Goal: Task Accomplishment & Management: Use online tool/utility

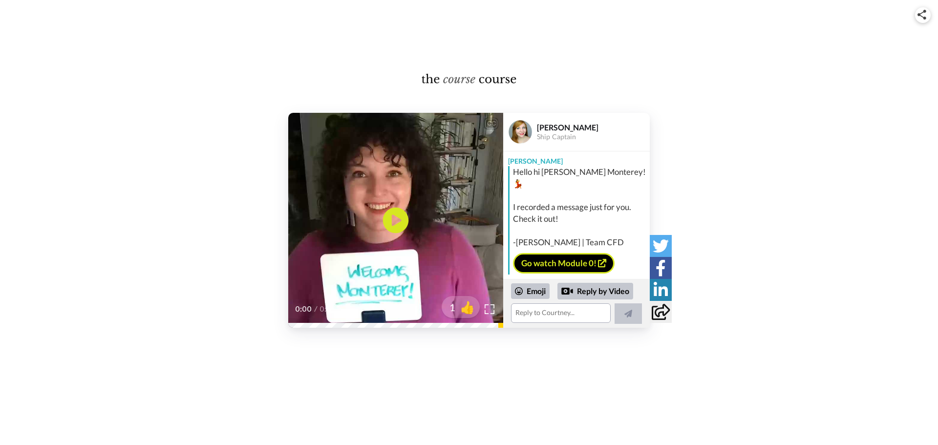
click at [393, 216] on icon "Play/Pause" at bounding box center [396, 220] width 26 height 46
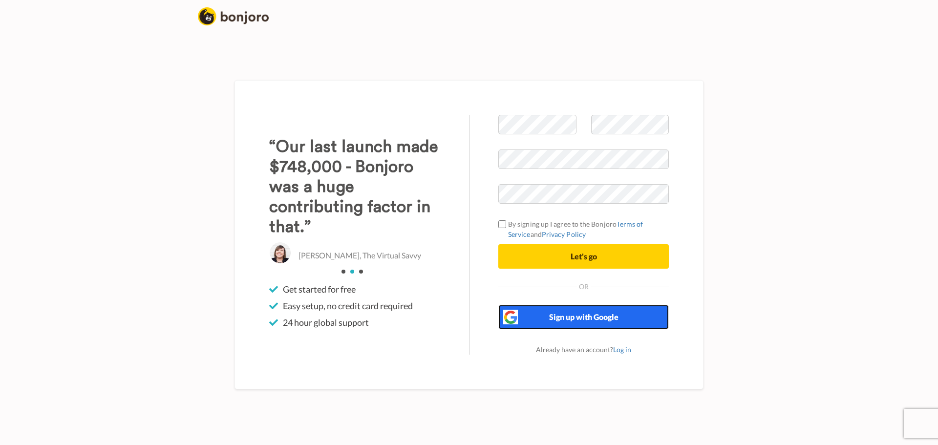
click at [556, 321] on span "Sign up with Google" at bounding box center [583, 316] width 69 height 9
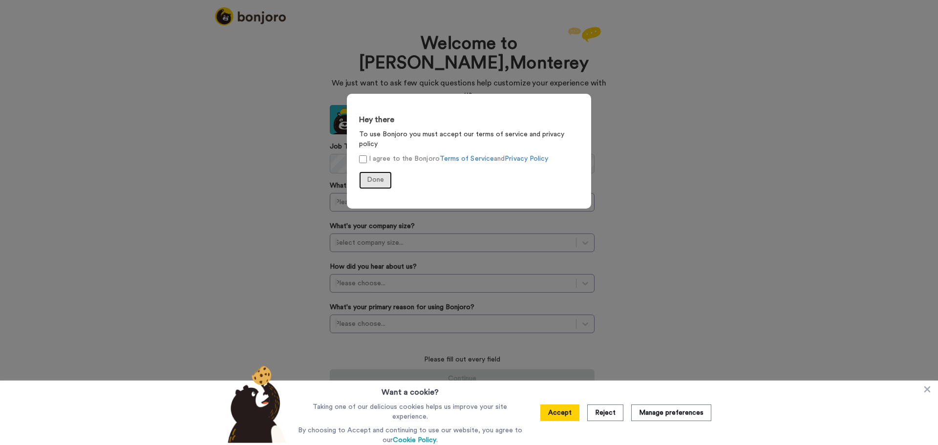
click at [372, 176] on span "Done" at bounding box center [375, 179] width 17 height 7
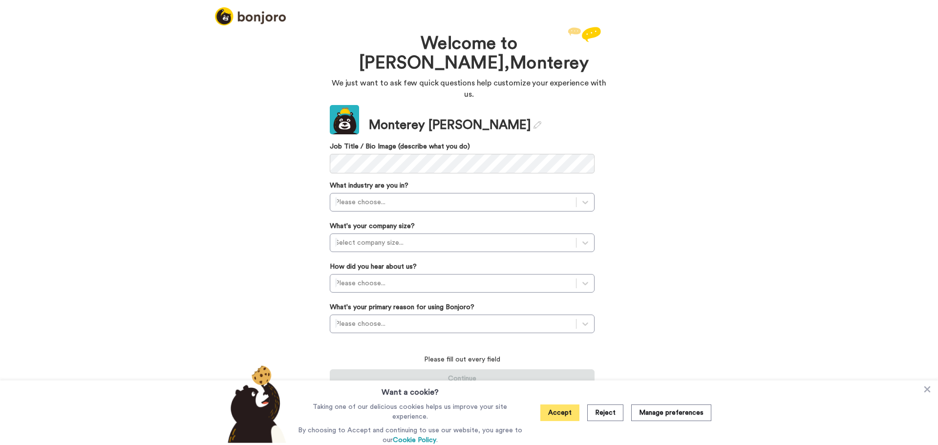
click at [556, 415] on button "Accept" at bounding box center [559, 413] width 39 height 17
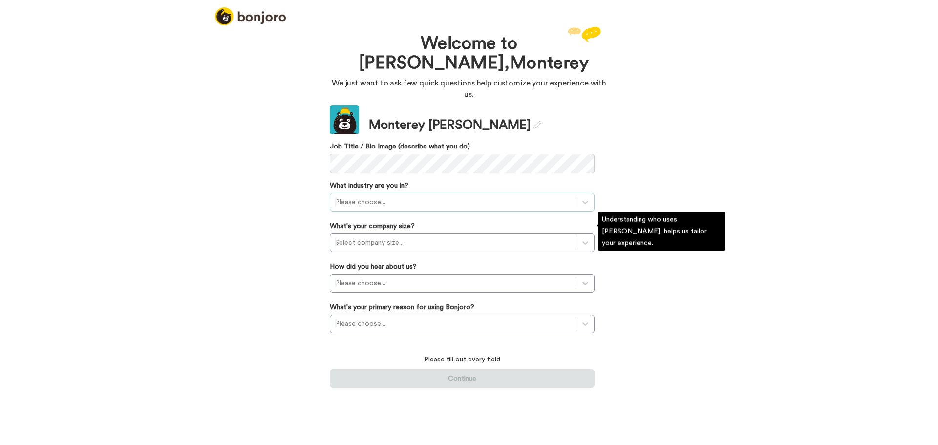
click at [544, 196] on div at bounding box center [453, 202] width 236 height 12
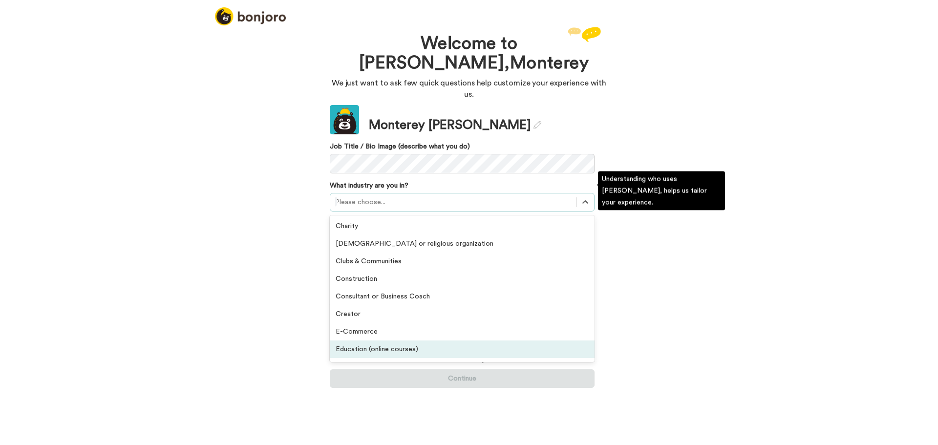
click at [522, 341] on div "Education (online courses)" at bounding box center [462, 350] width 265 height 18
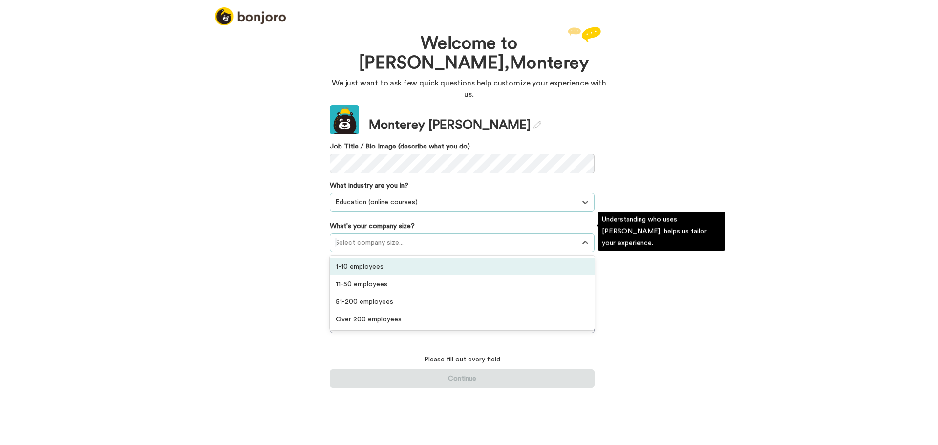
click at [510, 237] on div at bounding box center [453, 243] width 236 height 12
click at [503, 258] on div "1-10 employees" at bounding box center [462, 267] width 265 height 18
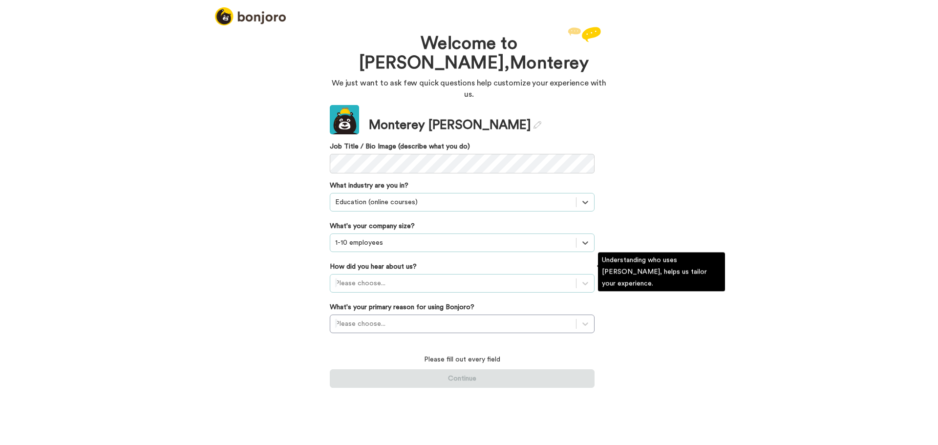
click at [503, 278] on div at bounding box center [453, 284] width 236 height 12
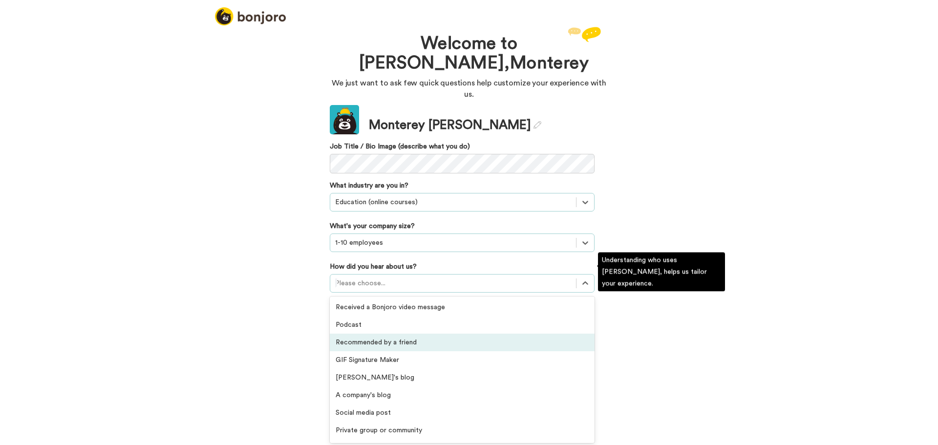
click at [498, 334] on div "Recommended by a friend" at bounding box center [462, 343] width 265 height 18
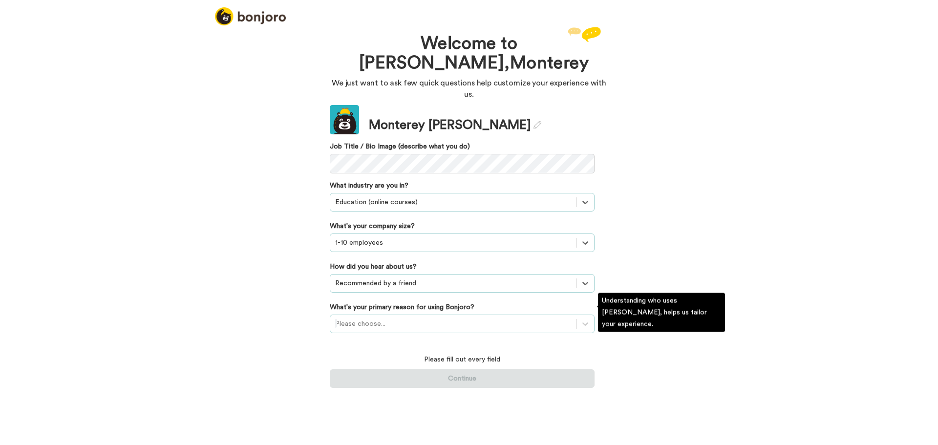
click at [570, 318] on div at bounding box center [453, 324] width 236 height 12
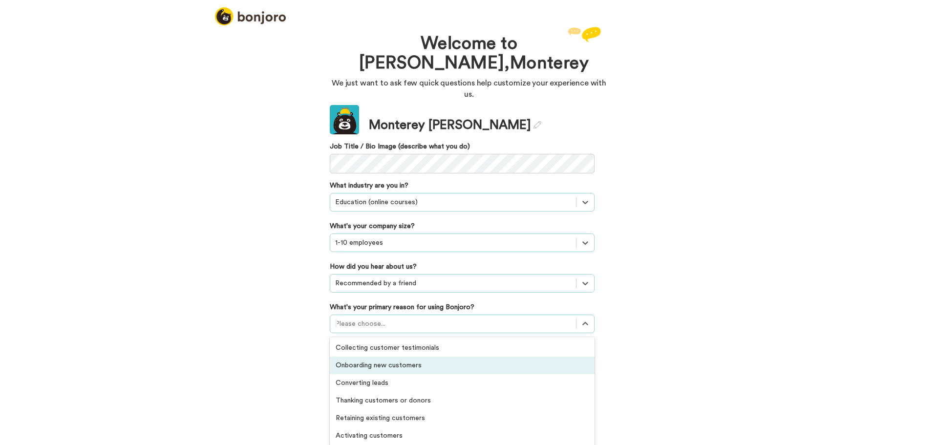
click at [506, 358] on div "Onboarding new customers" at bounding box center [462, 366] width 265 height 18
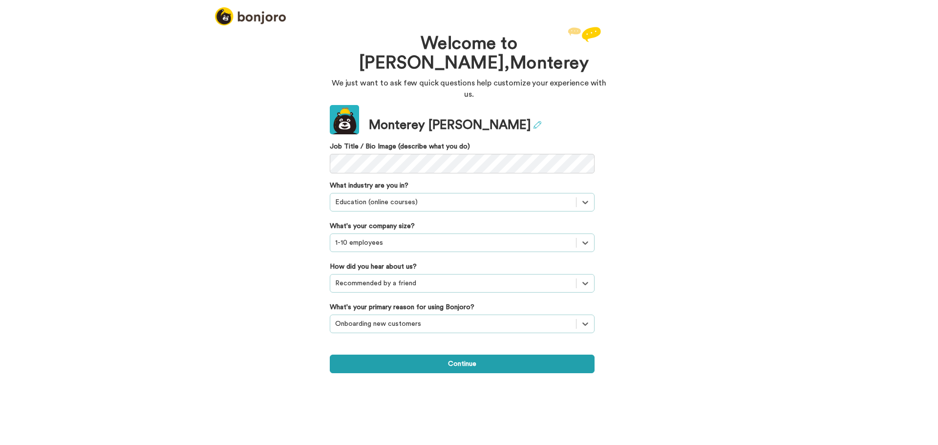
click at [534, 121] on icon at bounding box center [538, 125] width 8 height 8
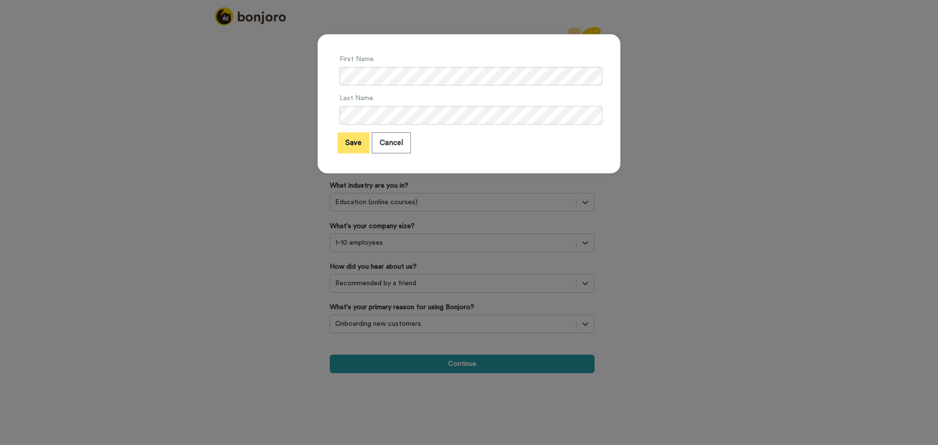
click at [354, 142] on button "Save" at bounding box center [354, 142] width 32 height 21
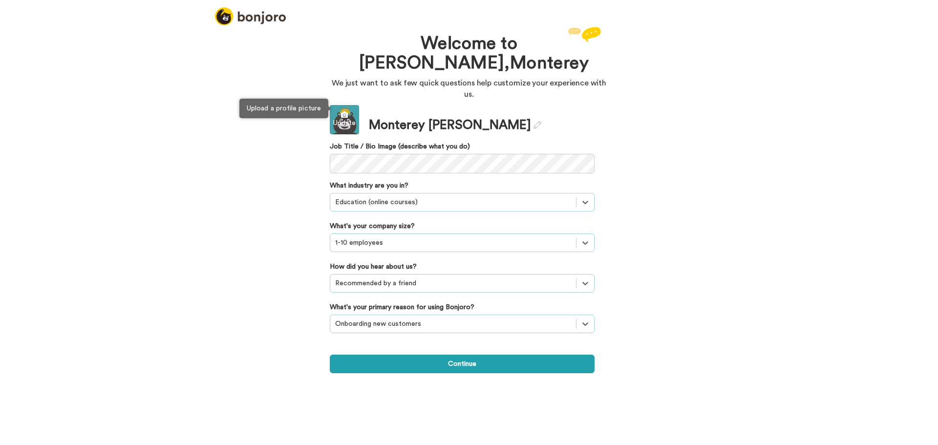
click at [350, 111] on icon at bounding box center [344, 114] width 29 height 7
click at [226, 130] on div "Welcome to Bonjoro, Monterey We just want to ask few quick questions help custo…" at bounding box center [469, 234] width 938 height 421
click at [255, 215] on div "Welcome to Bonjoro, Monterey We just want to ask few quick questions help custo…" at bounding box center [469, 234] width 938 height 421
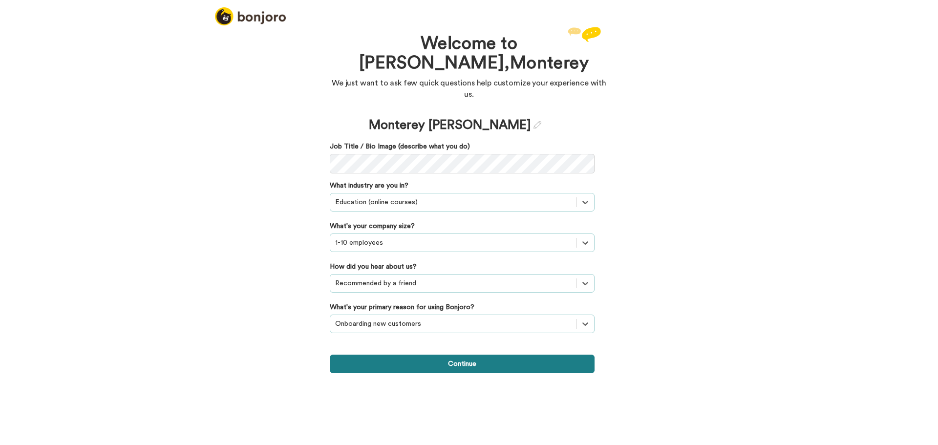
click at [498, 355] on button "Continue" at bounding box center [462, 364] width 265 height 19
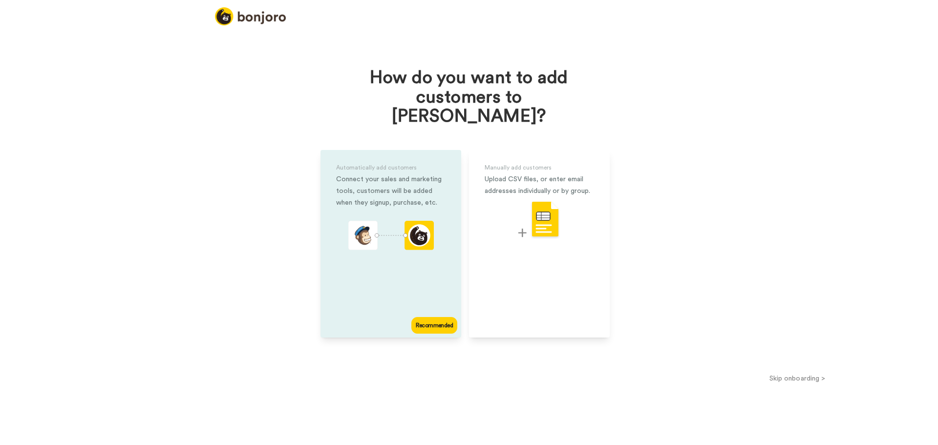
click at [379, 245] on div "Automatically add customers Connect your sales and marketing tools, customers w…" at bounding box center [391, 244] width 141 height 188
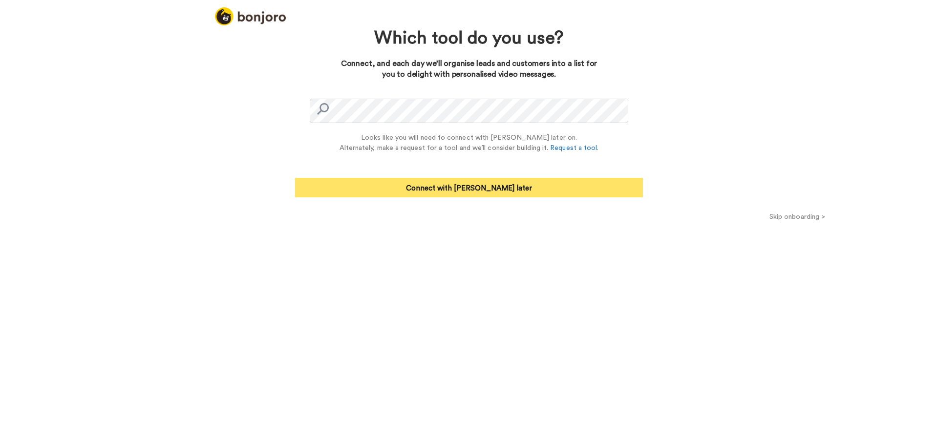
click at [531, 183] on button "Connect with Zapier later" at bounding box center [469, 188] width 348 height 20
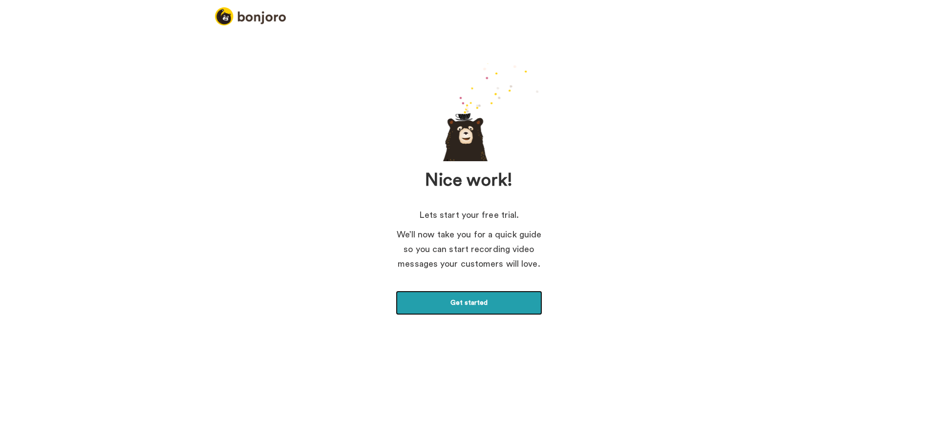
click at [488, 299] on link "Get started" at bounding box center [469, 303] width 147 height 24
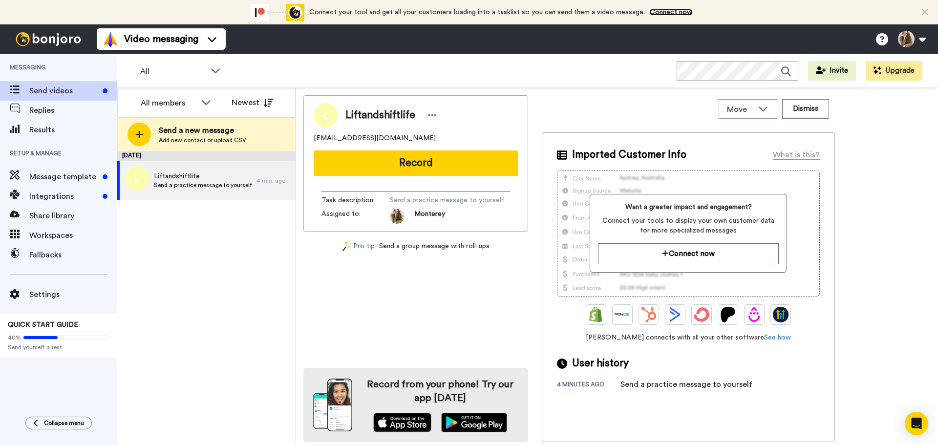
click at [661, 13] on link "Connect now" at bounding box center [671, 12] width 43 height 7
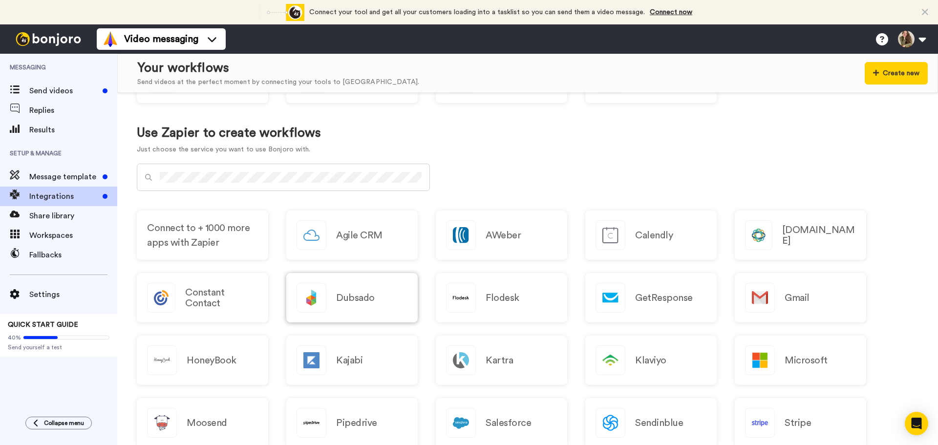
scroll to position [464, 0]
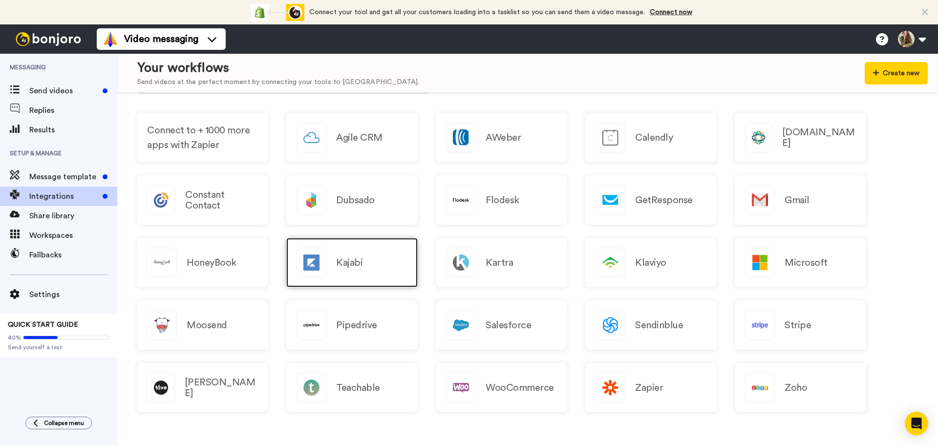
click at [370, 268] on div "Kajabi" at bounding box center [351, 262] width 131 height 49
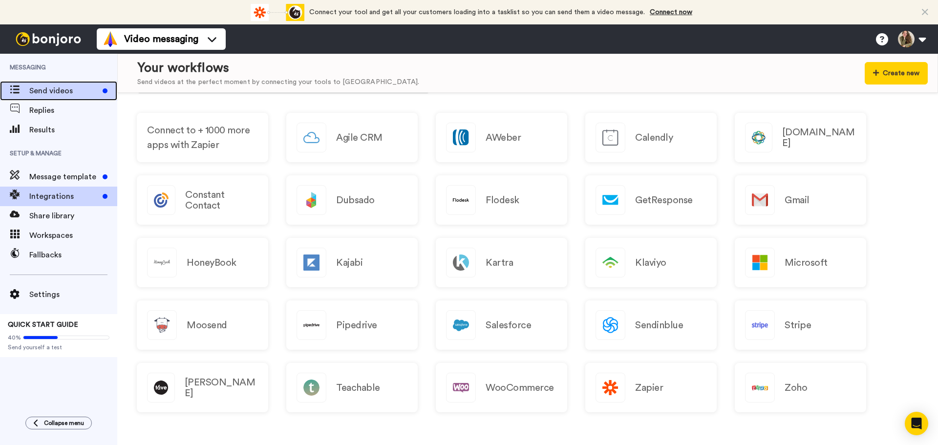
click at [67, 93] on span "Send videos" at bounding box center [63, 91] width 69 height 12
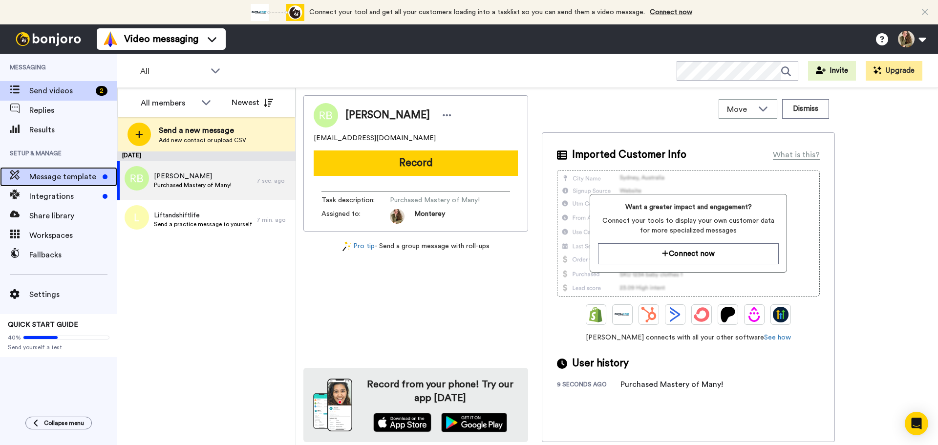
click at [67, 176] on span "Message template" at bounding box center [63, 177] width 69 height 12
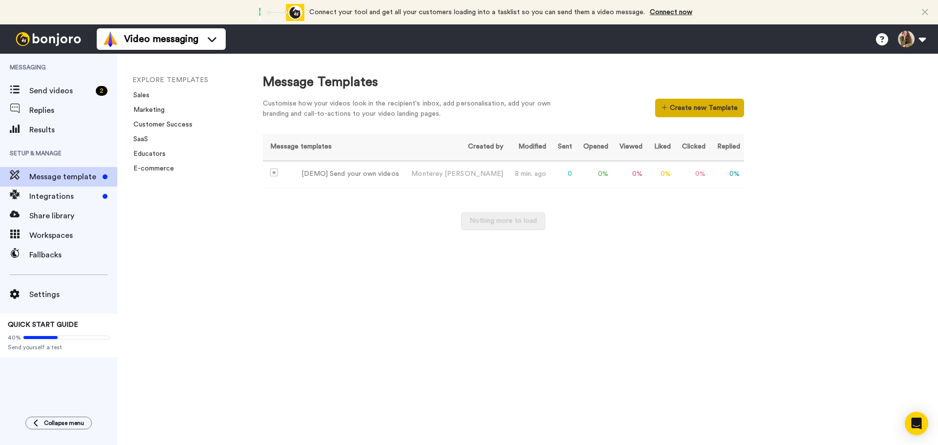
click at [720, 112] on button "Create new Template" at bounding box center [699, 108] width 88 height 19
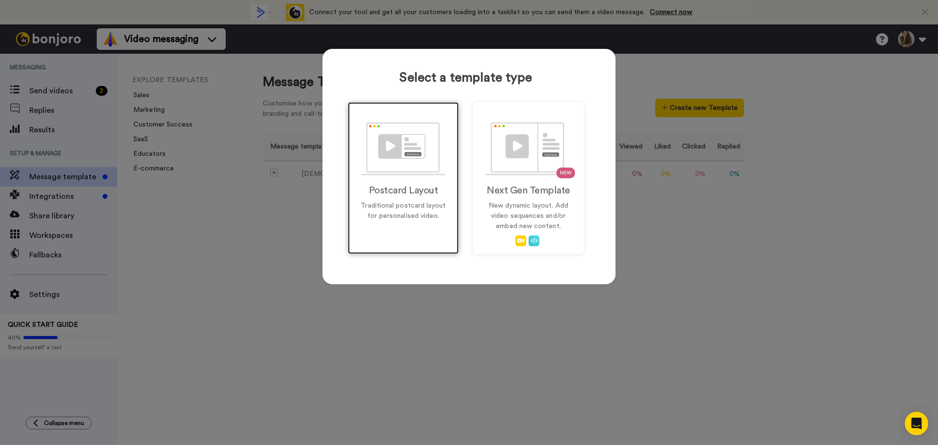
click at [426, 212] on p "Traditional postcard layout for personalised video." at bounding box center [403, 211] width 90 height 21
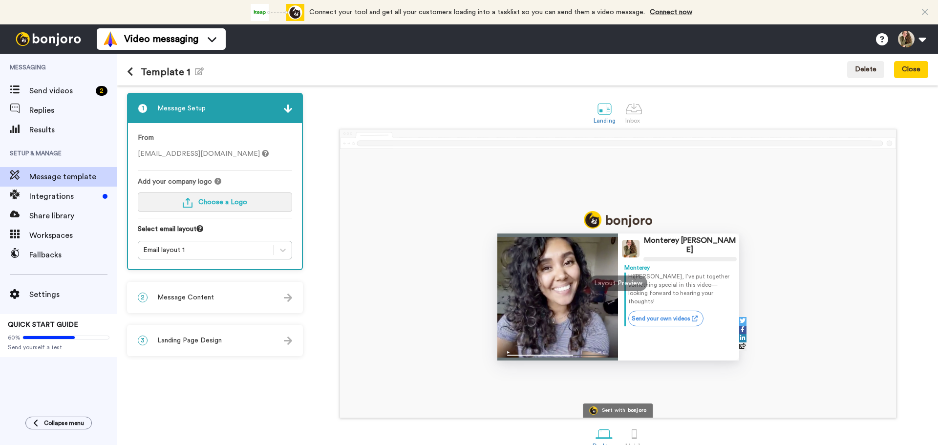
click at [210, 197] on button "Choose a Logo" at bounding box center [215, 202] width 154 height 20
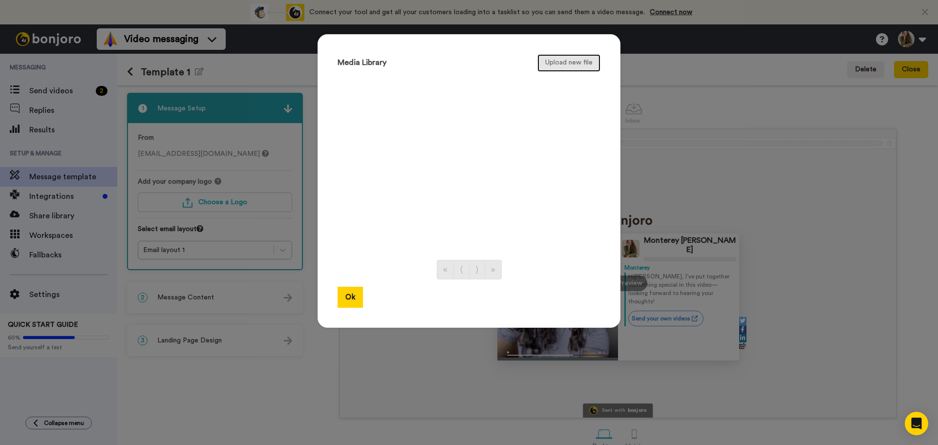
click at [575, 59] on button "Upload new file" at bounding box center [568, 63] width 63 height 18
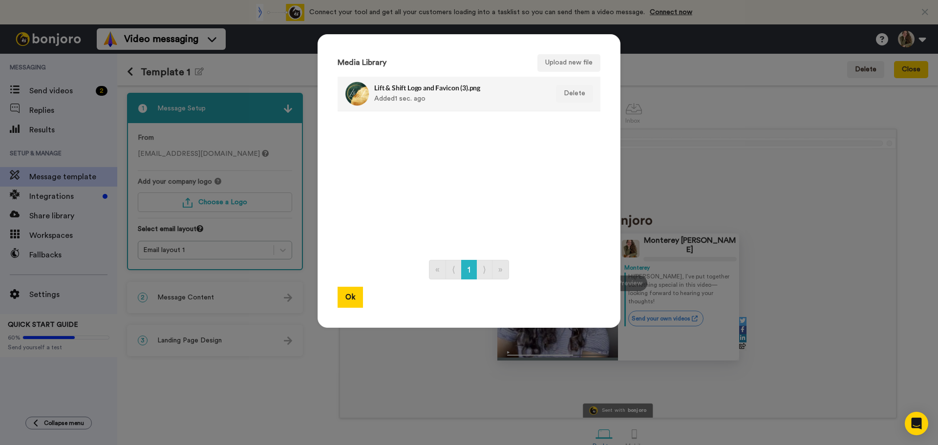
click at [430, 103] on div "Lift & Shift Logo and Favicon (3).png Added 1 sec. ago" at bounding box center [458, 94] width 169 height 24
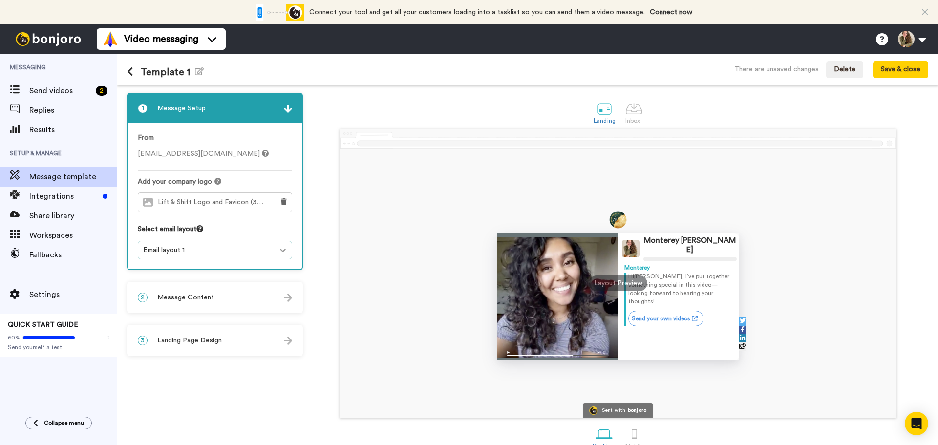
click at [282, 250] on icon at bounding box center [283, 250] width 10 height 10
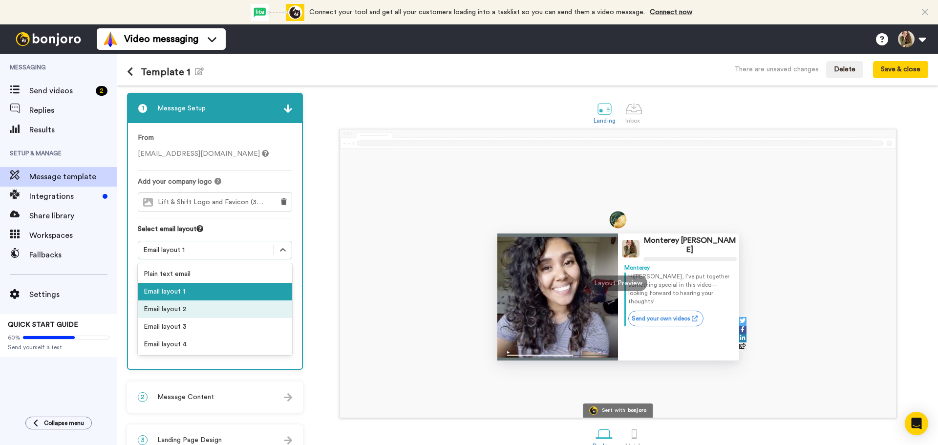
click at [263, 306] on div "Email layout 2" at bounding box center [215, 309] width 154 height 18
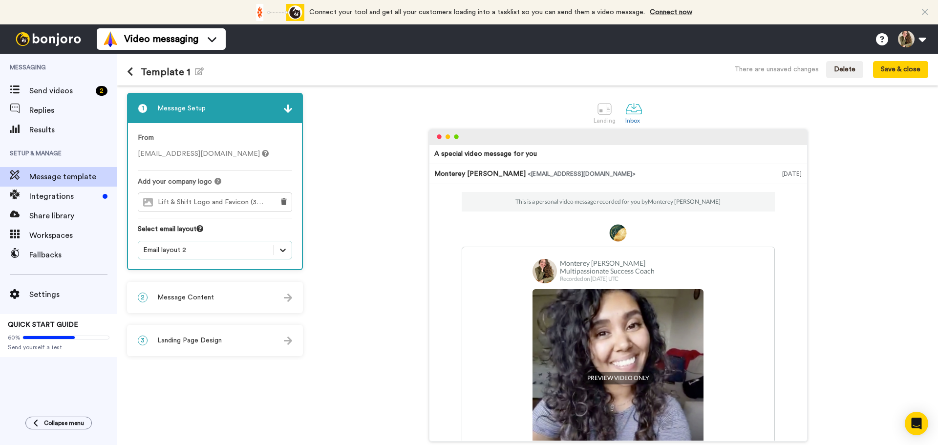
click at [281, 248] on icon at bounding box center [283, 250] width 10 height 10
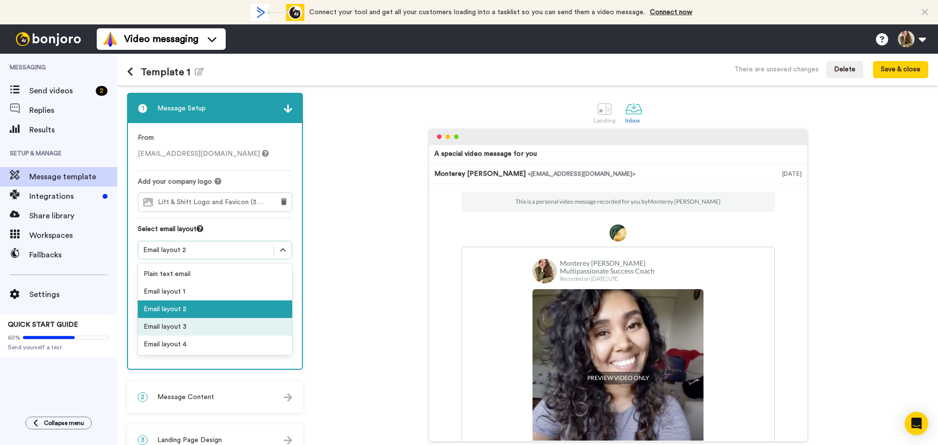
click at [248, 328] on div "Email layout 3" at bounding box center [215, 327] width 154 height 18
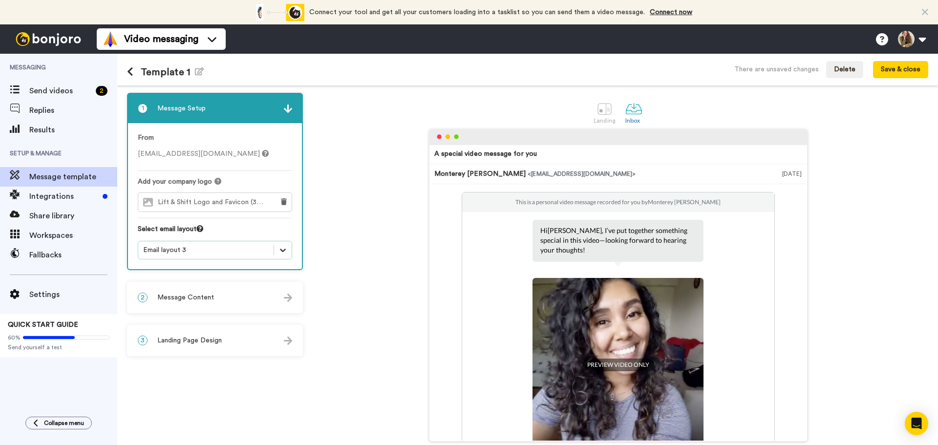
click at [287, 247] on icon at bounding box center [283, 250] width 10 height 10
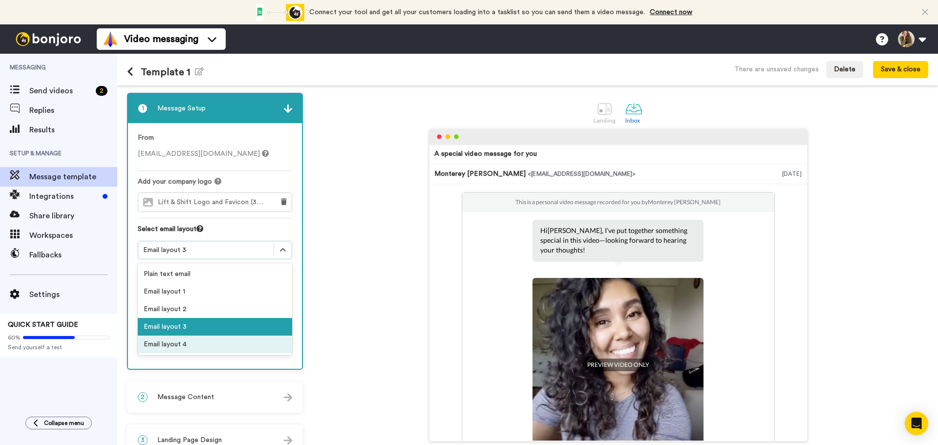
click at [220, 344] on div "Email layout 4" at bounding box center [215, 345] width 154 height 18
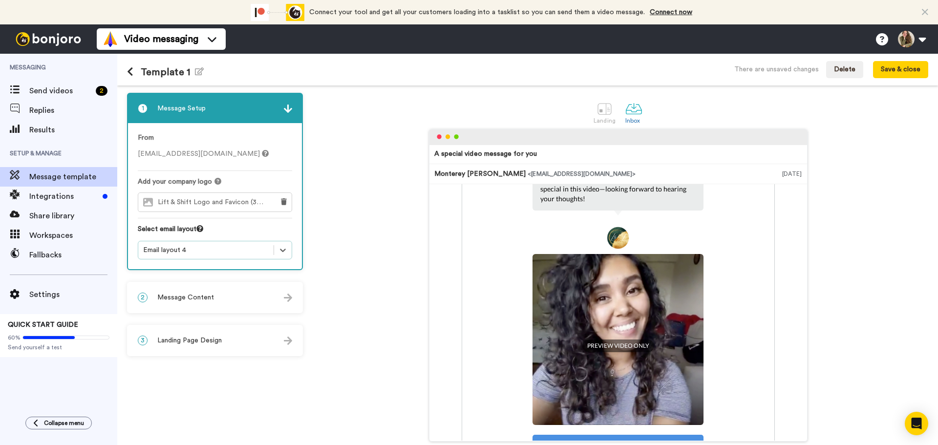
scroll to position [161, 0]
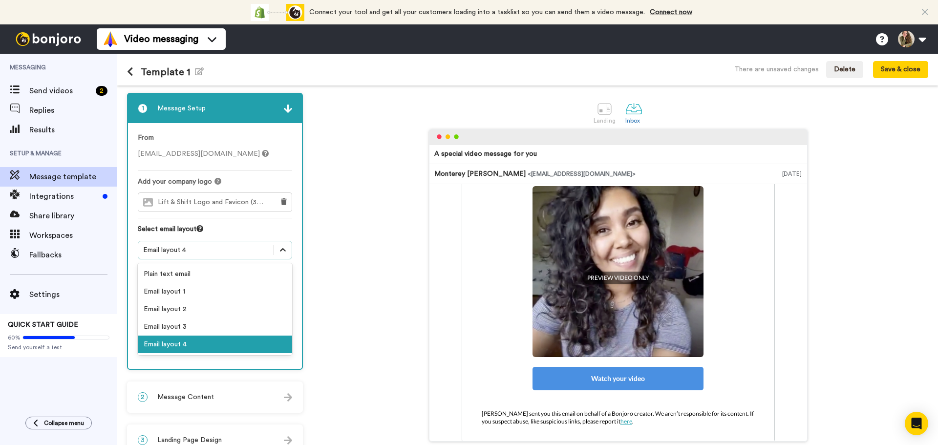
click at [283, 250] on icon at bounding box center [283, 250] width 10 height 10
click at [236, 325] on div "Email layout 3" at bounding box center [215, 327] width 154 height 18
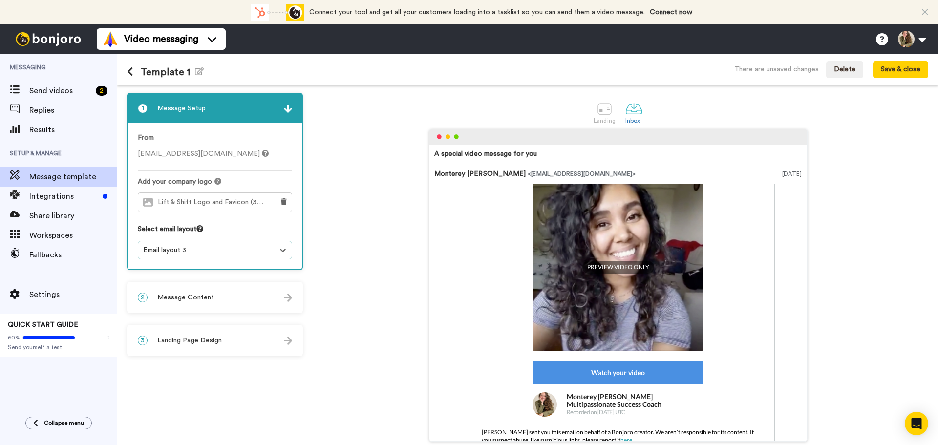
scroll to position [116, 0]
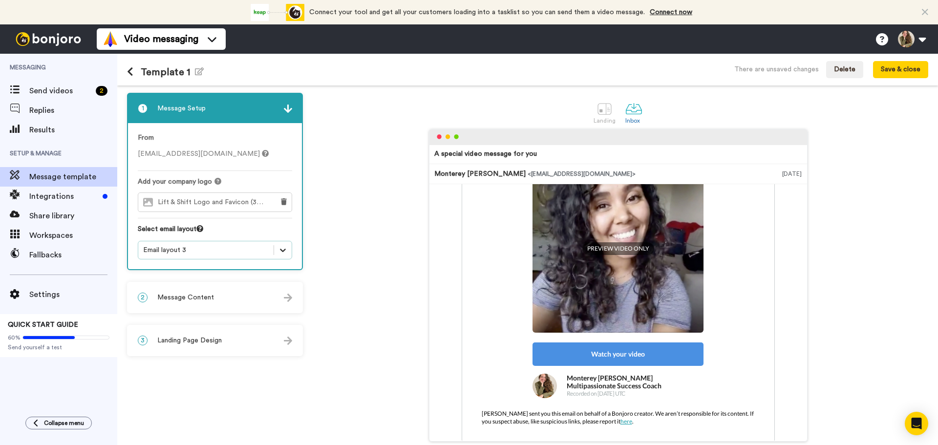
click at [284, 250] on icon at bounding box center [283, 250] width 10 height 10
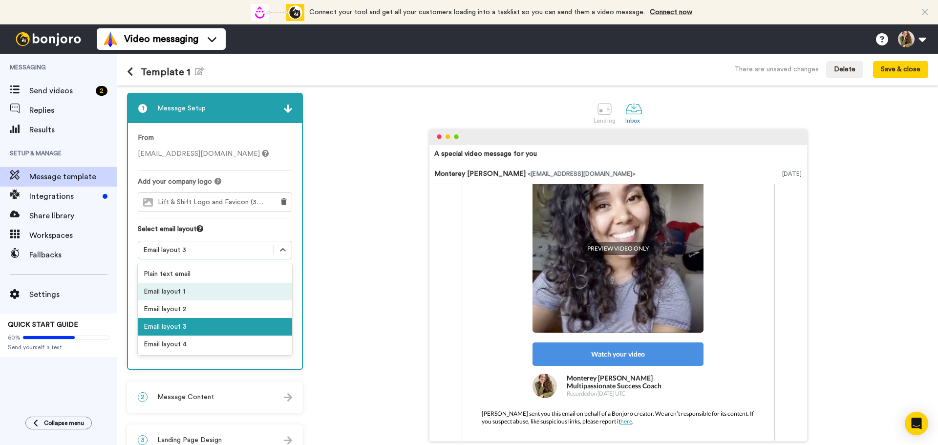
click at [266, 290] on div "Email layout 1" at bounding box center [215, 292] width 154 height 18
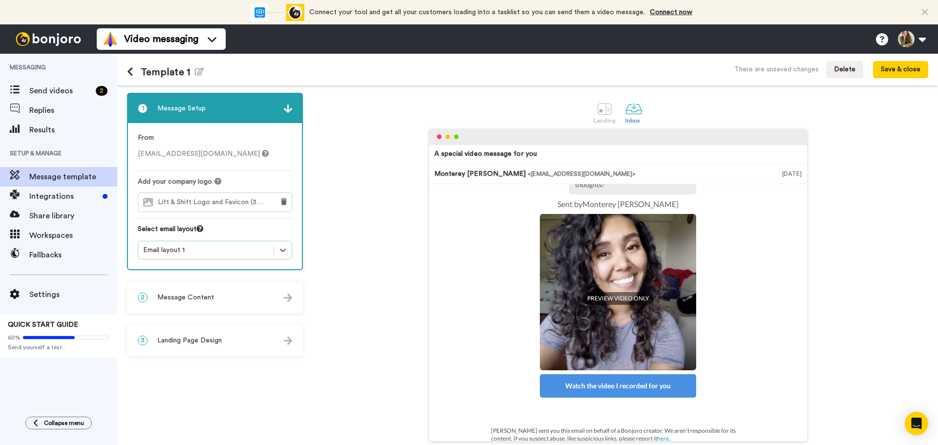
scroll to position [0, 0]
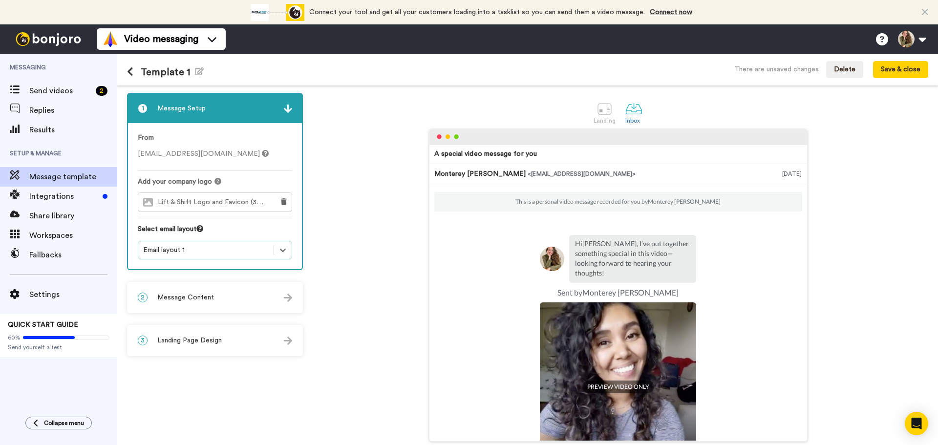
click at [248, 294] on div "2 Message Content" at bounding box center [215, 297] width 174 height 29
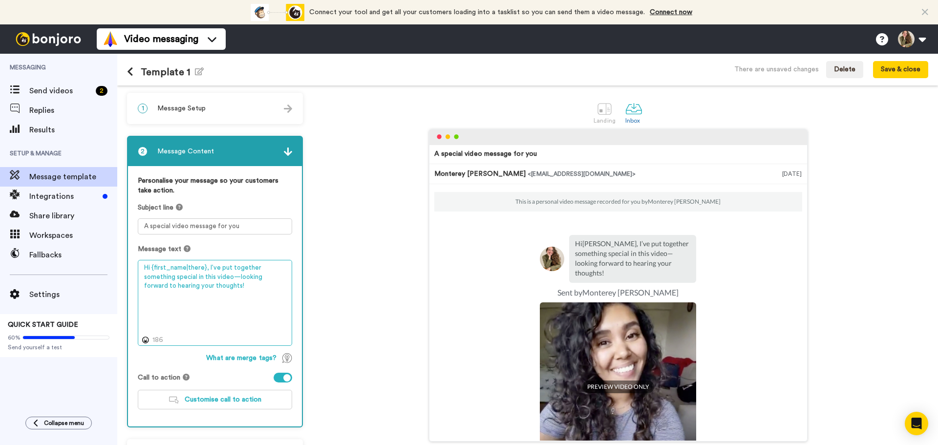
click at [208, 268] on textarea "Hi {first_name|there}, I’ve put together something special in this video—lookin…" at bounding box center [215, 303] width 154 height 86
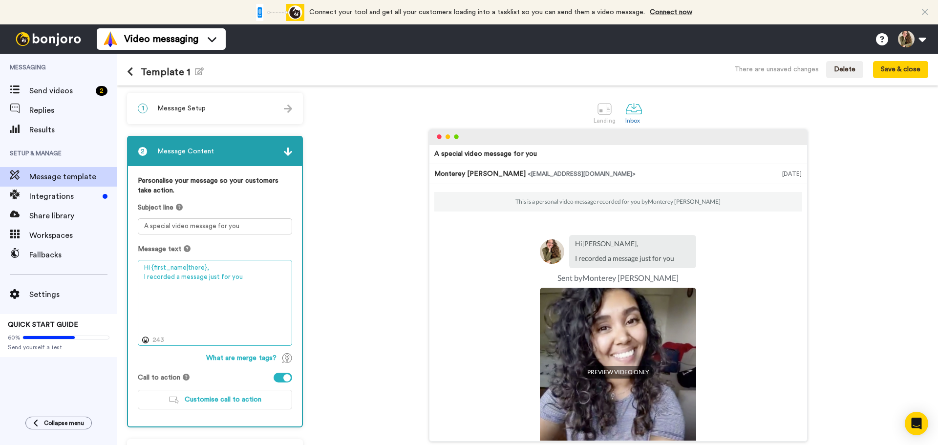
click at [257, 278] on textarea "Hi {first_name|there}, I recorded a message just for you" at bounding box center [215, 303] width 154 height 86
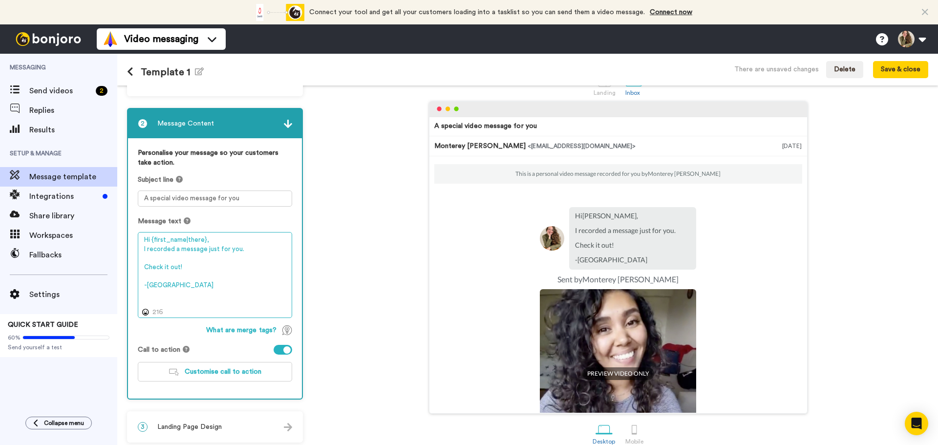
scroll to position [40, 0]
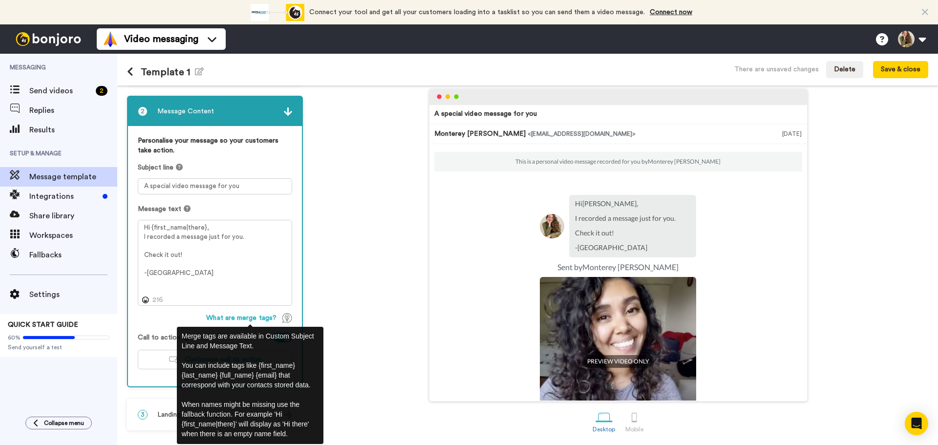
click at [365, 297] on div "A special video message for you Monterey Trapp <senderfrom@email.com> Aug 27, 2…" at bounding box center [618, 245] width 620 height 313
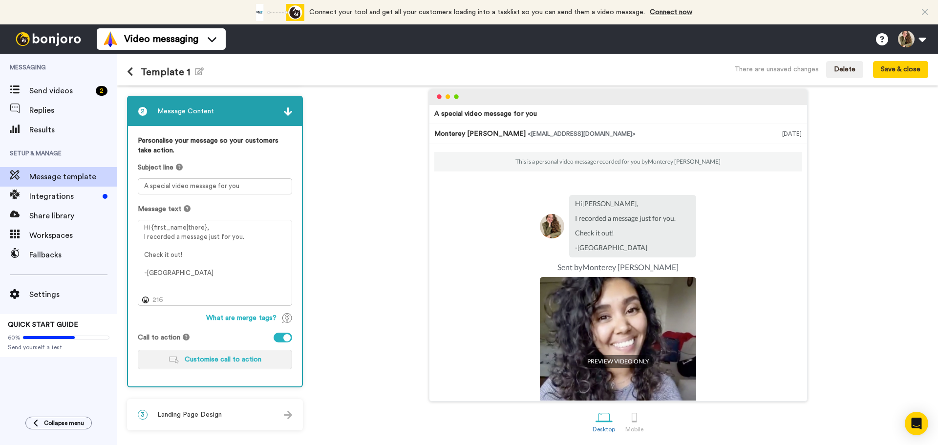
click at [233, 363] on button "Customise call to action" at bounding box center [215, 360] width 154 height 20
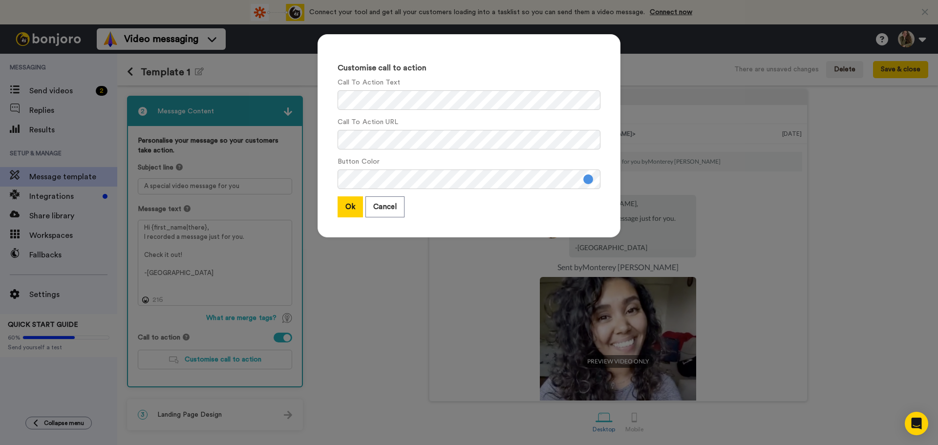
click at [588, 179] on button at bounding box center [588, 179] width 10 height 10
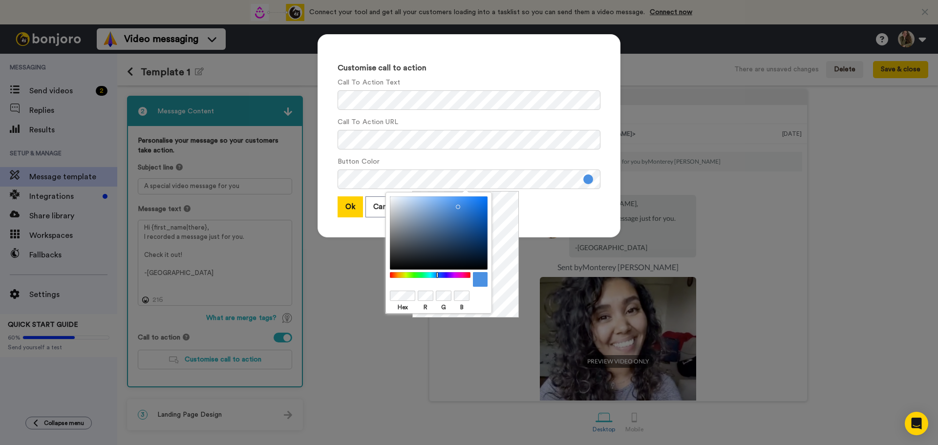
click at [403, 283] on div at bounding box center [439, 279] width 98 height 15
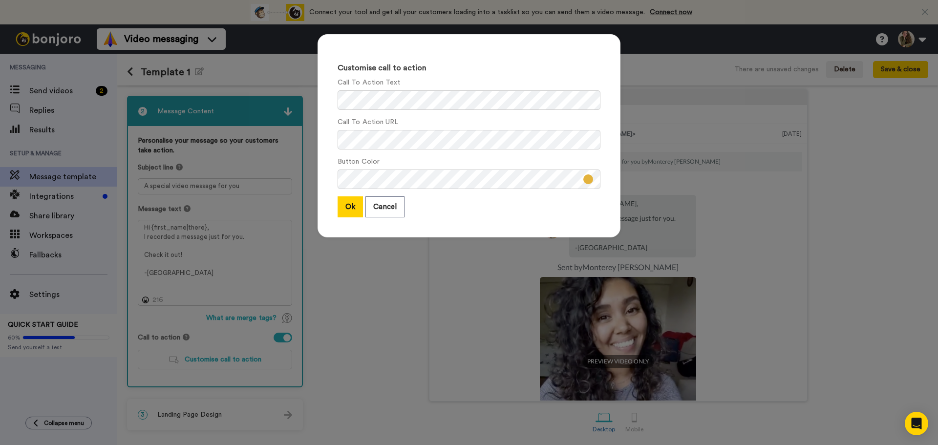
click at [554, 202] on div "Ok Cancel" at bounding box center [469, 206] width 263 height 21
click at [345, 209] on button "Ok" at bounding box center [350, 206] width 25 height 21
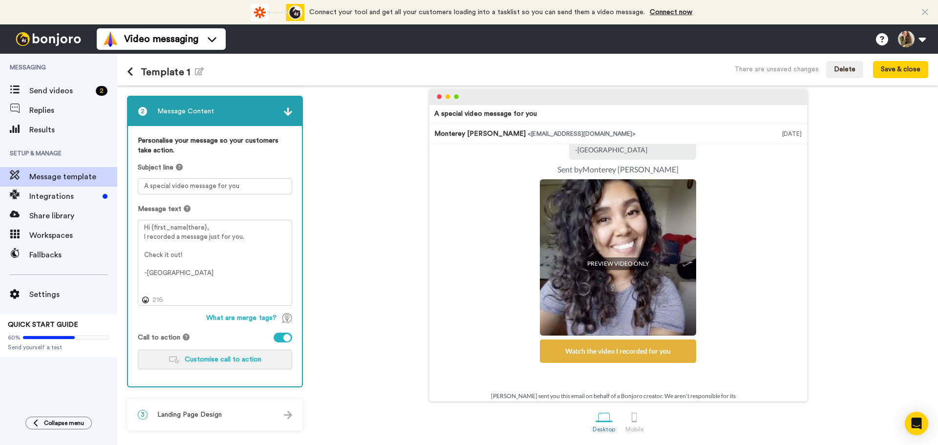
scroll to position [113, 0]
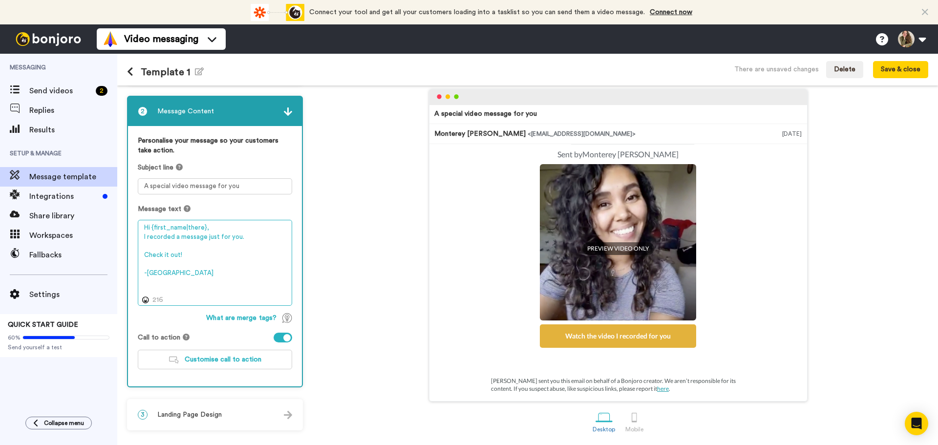
click at [264, 235] on textarea "Hi {first_name|there}, I recorded a message just for you. Check it out! -Monter…" at bounding box center [215, 263] width 154 height 86
paste textarea "💛"
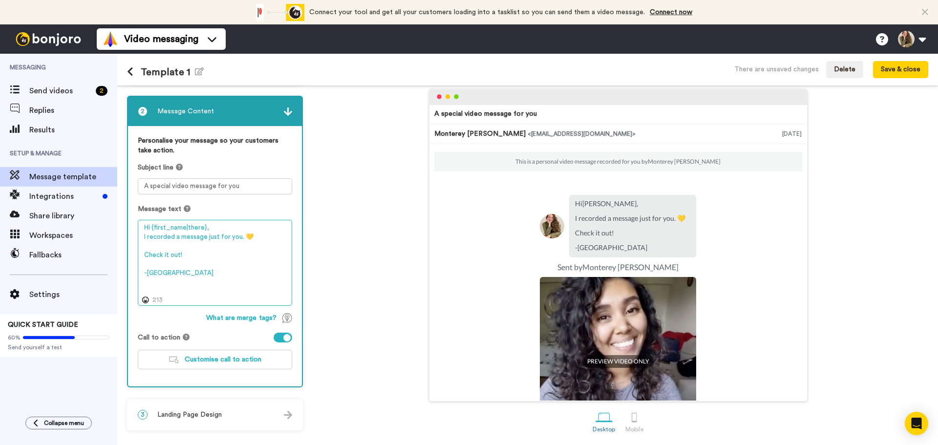
type textarea "Hi {first_name|there}, I recorded a message just for you. 💛 Check it out! -Mont…"
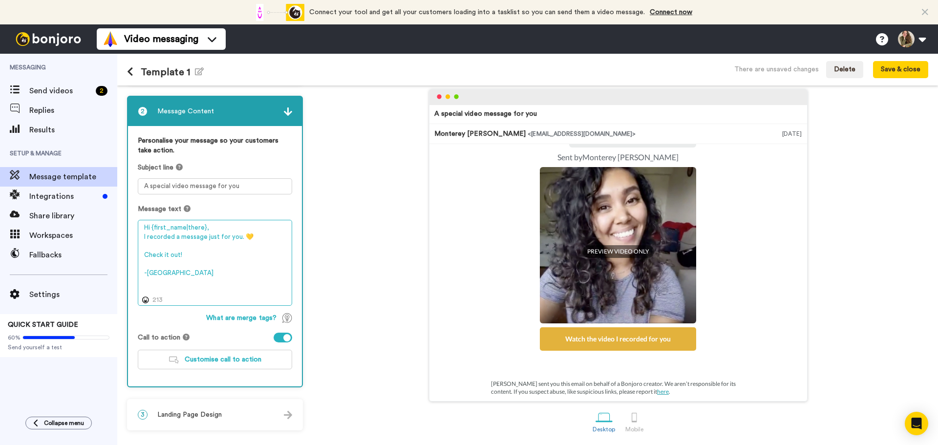
scroll to position [113, 0]
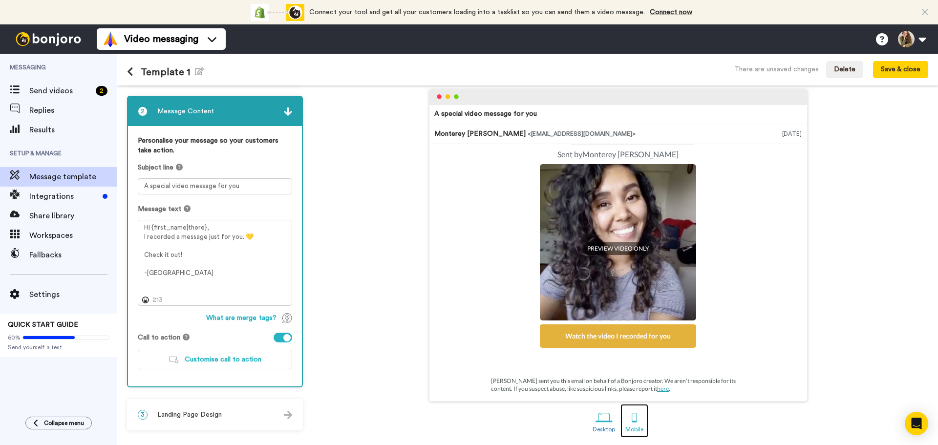
click at [633, 418] on div at bounding box center [634, 417] width 17 height 17
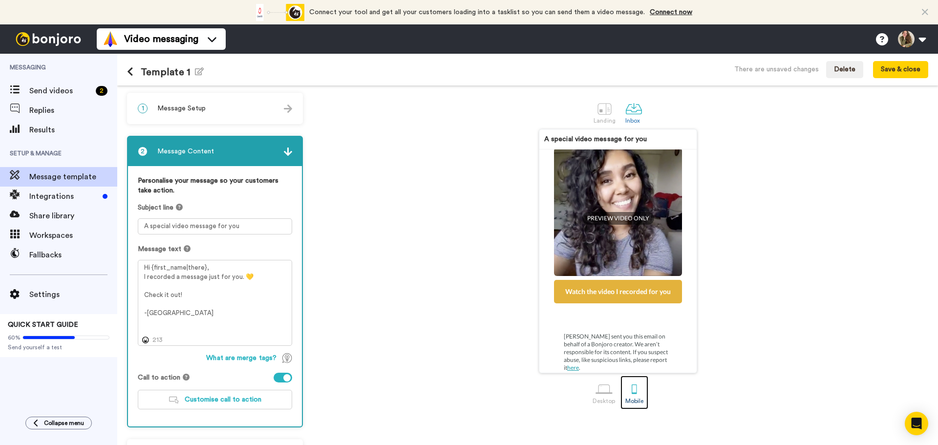
scroll to position [145, 0]
click at [599, 116] on div at bounding box center [604, 108] width 17 height 17
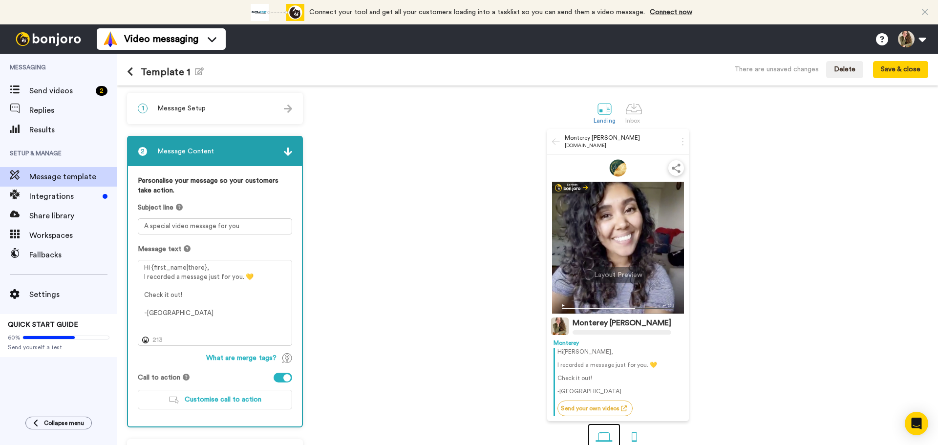
click at [596, 436] on div at bounding box center [604, 436] width 17 height 17
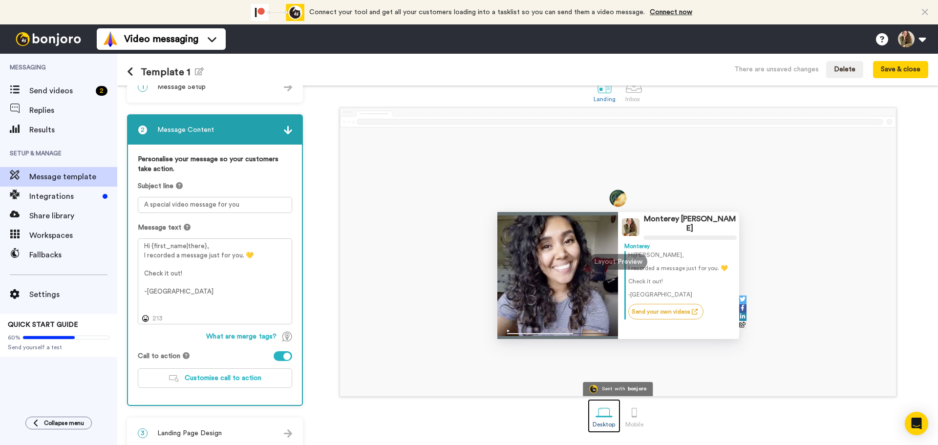
scroll to position [33, 0]
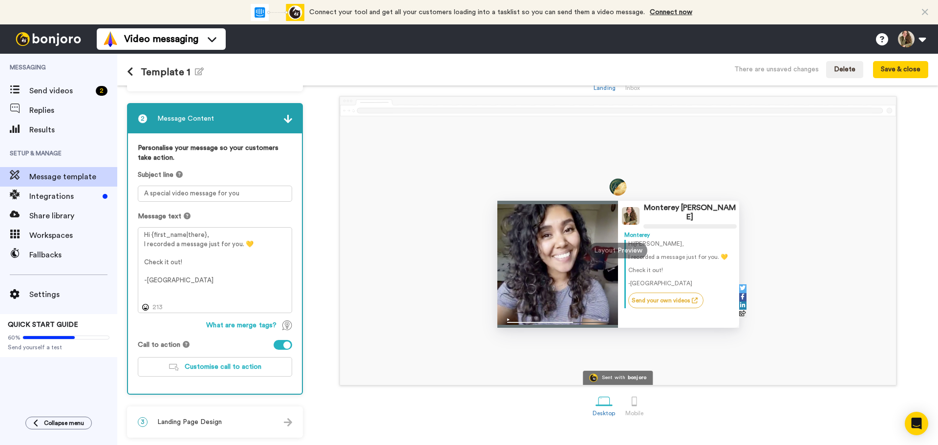
click at [211, 416] on div "3 Landing Page Design" at bounding box center [215, 421] width 174 height 29
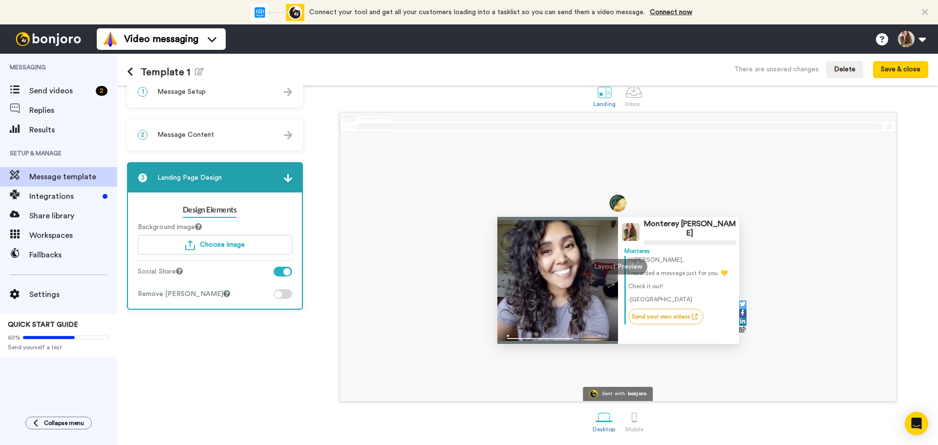
scroll to position [17, 0]
click at [283, 294] on div at bounding box center [283, 294] width 19 height 10
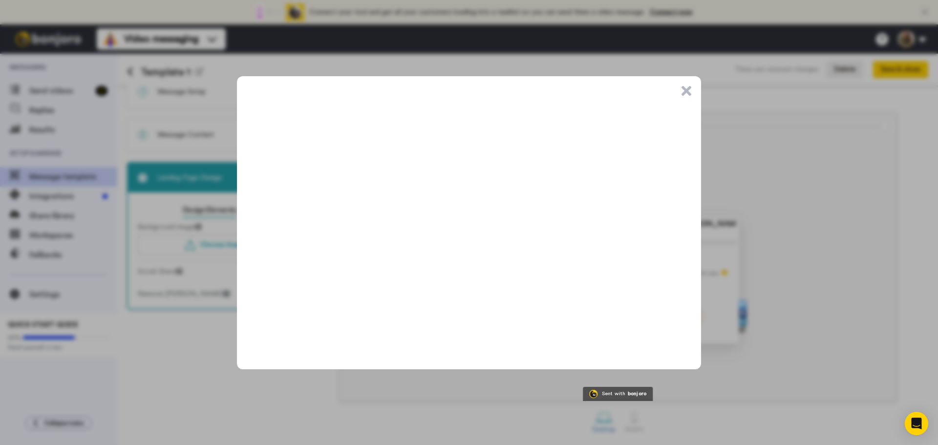
click at [684, 90] on button ".cls-1{stroke-width:0px;}" at bounding box center [687, 91] width 10 height 10
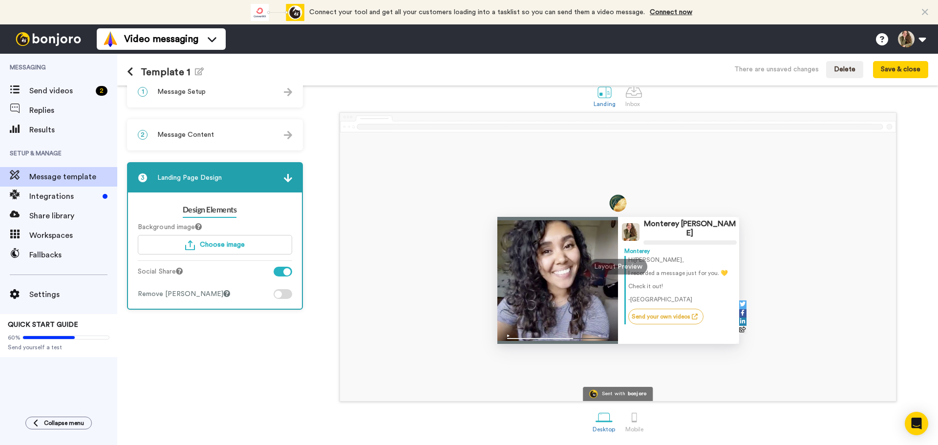
click at [282, 272] on div at bounding box center [283, 272] width 19 height 10
click at [230, 138] on div "2 Message Content" at bounding box center [215, 134] width 174 height 29
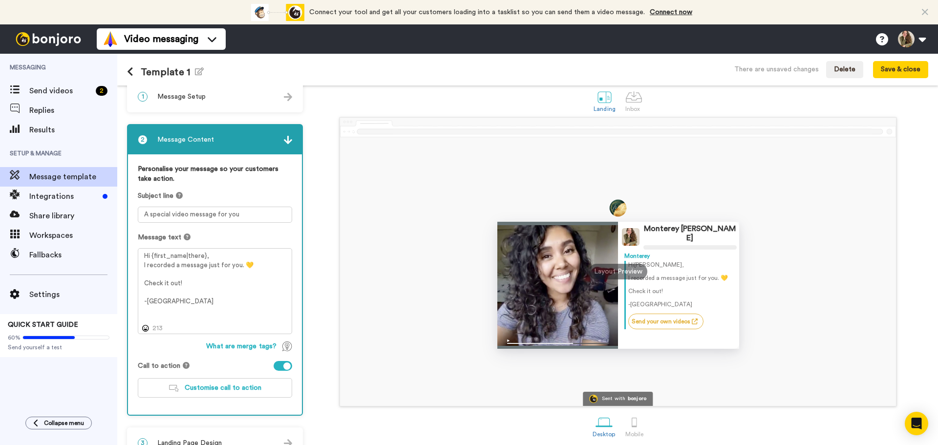
scroll to position [0, 0]
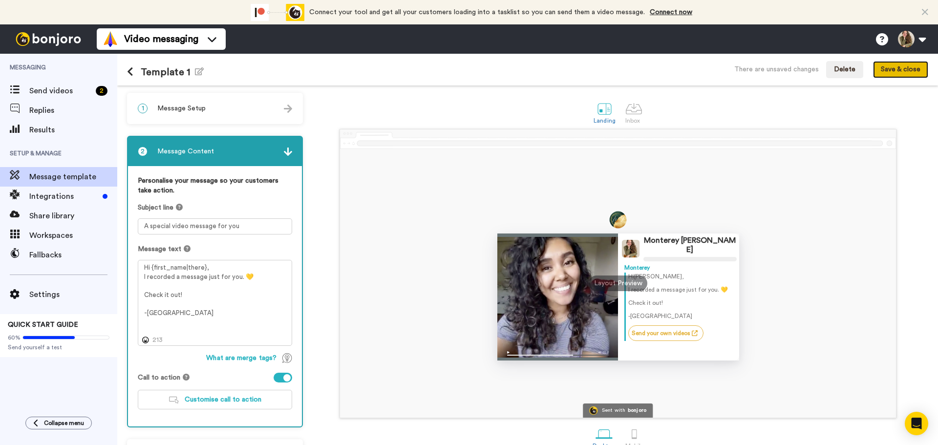
click at [912, 70] on button "Save & close" at bounding box center [900, 70] width 55 height 18
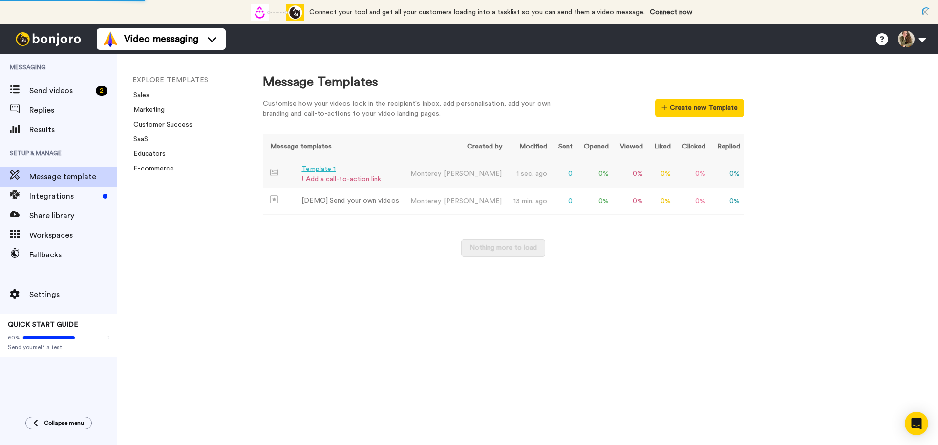
click at [315, 167] on div "Template 1" at bounding box center [341, 169] width 80 height 10
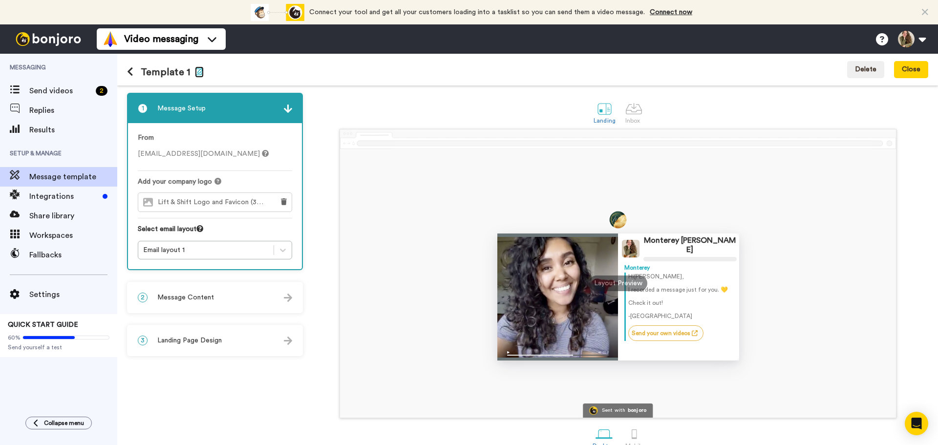
click at [199, 70] on icon "button" at bounding box center [199, 71] width 9 height 8
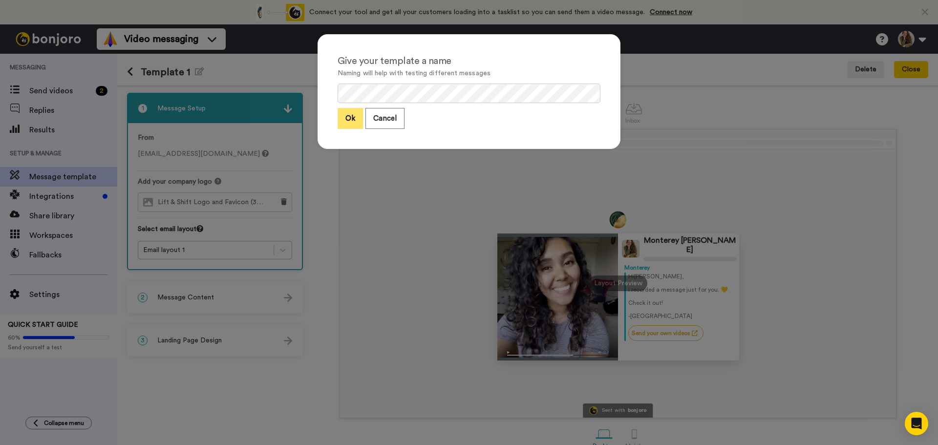
click at [352, 111] on button "Ok" at bounding box center [350, 118] width 25 height 21
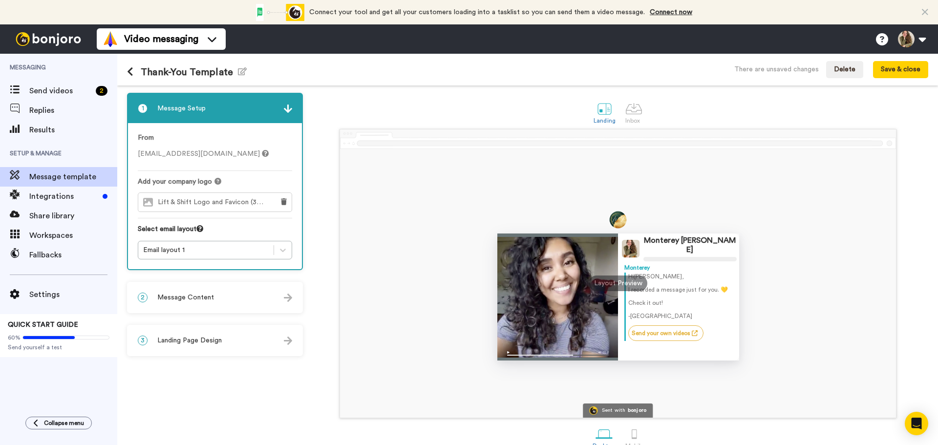
click at [259, 303] on div "2 Message Content" at bounding box center [215, 297] width 174 height 29
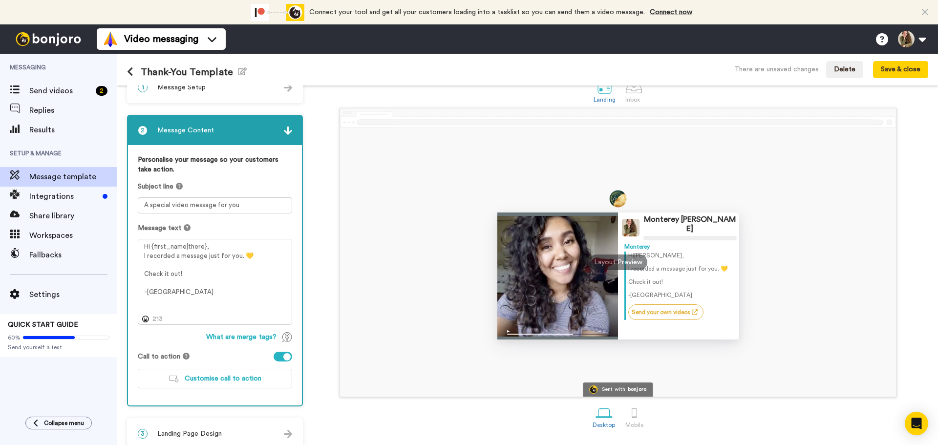
scroll to position [33, 0]
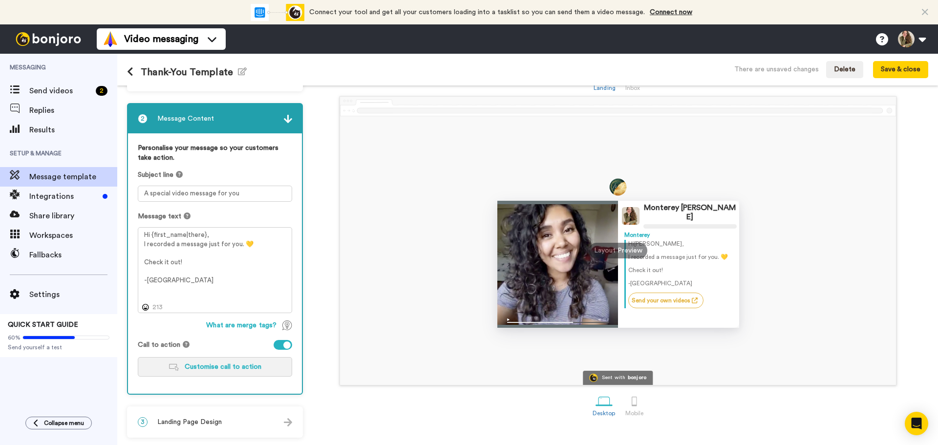
click at [222, 367] on span "Customise call to action" at bounding box center [223, 366] width 77 height 7
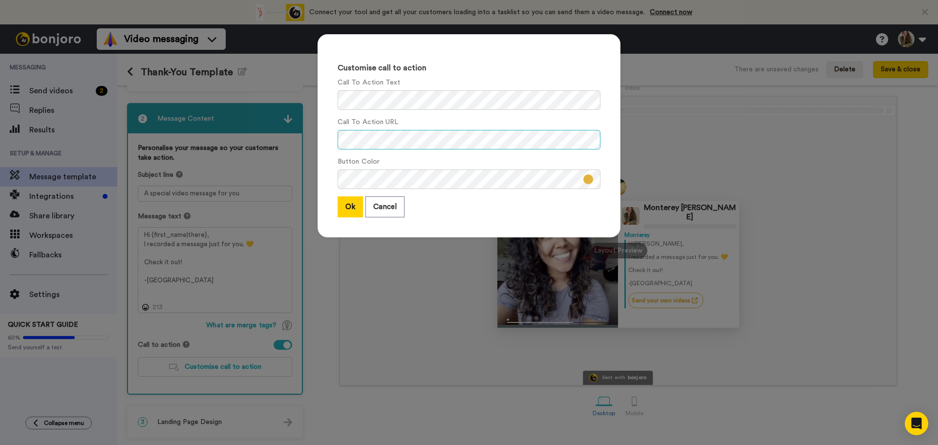
click at [236, 127] on div "Customise call to action Call To Action Text Call To Action URL Button Color Ok…" at bounding box center [469, 222] width 938 height 445
click at [290, 101] on div "Customise call to action Call To Action Text Call To Action URL Button Color Ok…" at bounding box center [469, 222] width 938 height 445
click at [342, 211] on button "Ok" at bounding box center [350, 206] width 25 height 21
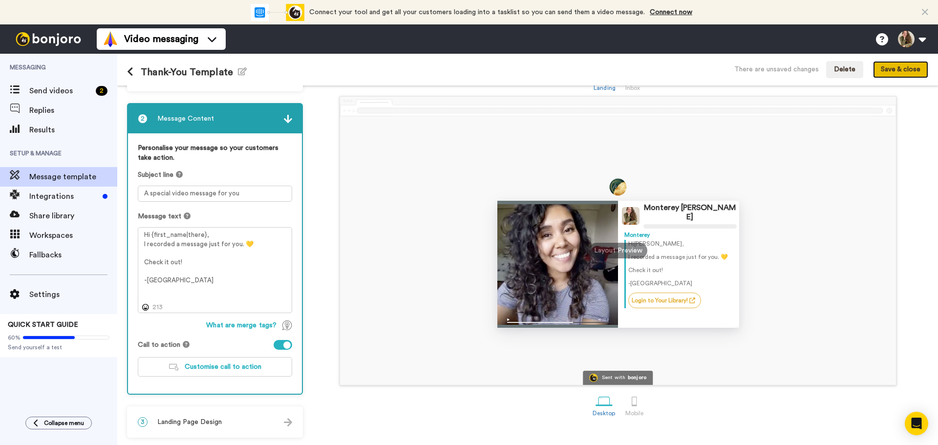
click at [905, 70] on button "Save & close" at bounding box center [900, 70] width 55 height 18
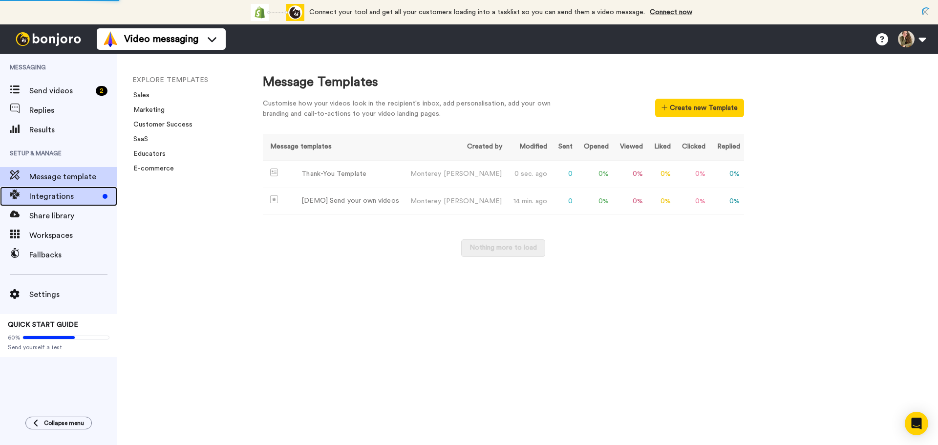
click at [73, 198] on span "Integrations" at bounding box center [63, 197] width 69 height 12
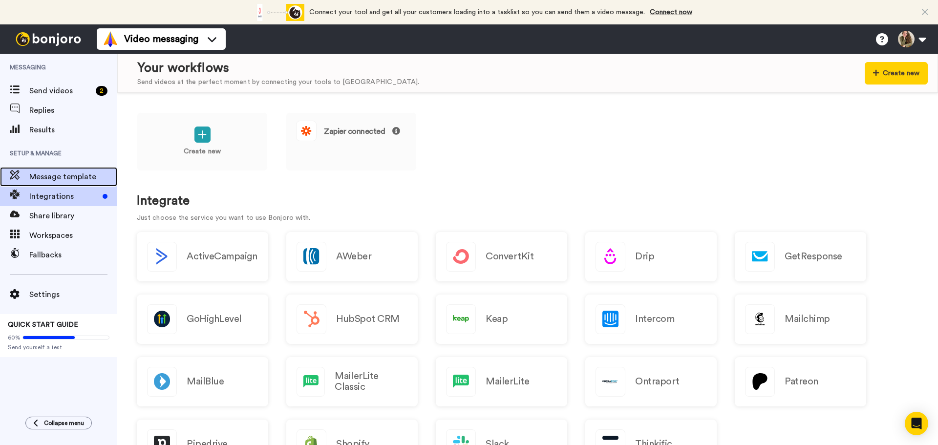
click at [82, 175] on span "Message template" at bounding box center [73, 177] width 88 height 12
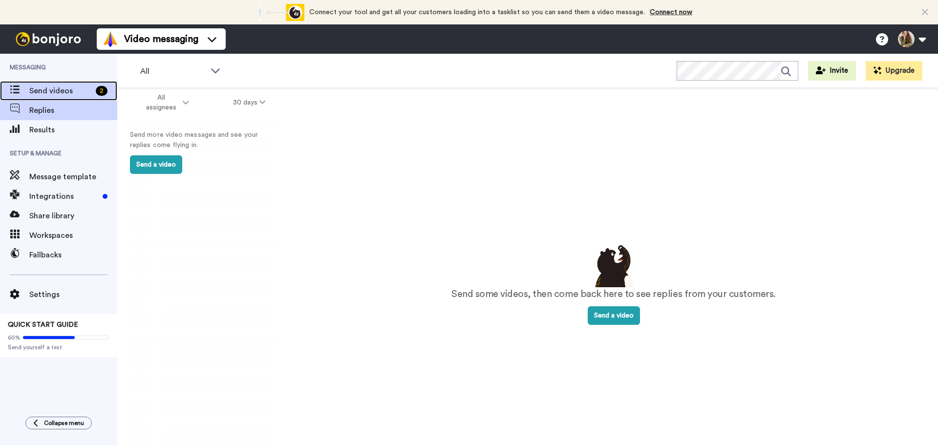
click at [71, 86] on span "Send videos" at bounding box center [60, 91] width 63 height 12
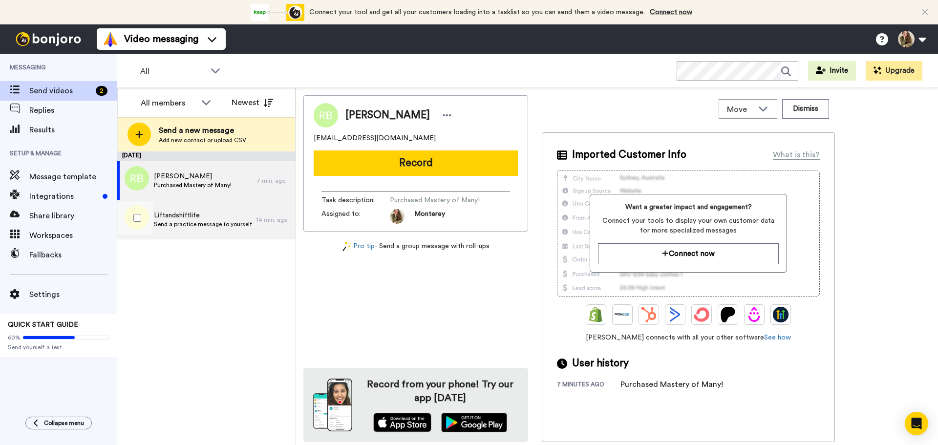
click at [219, 212] on span "Liftandshiftlife" at bounding box center [203, 216] width 98 height 10
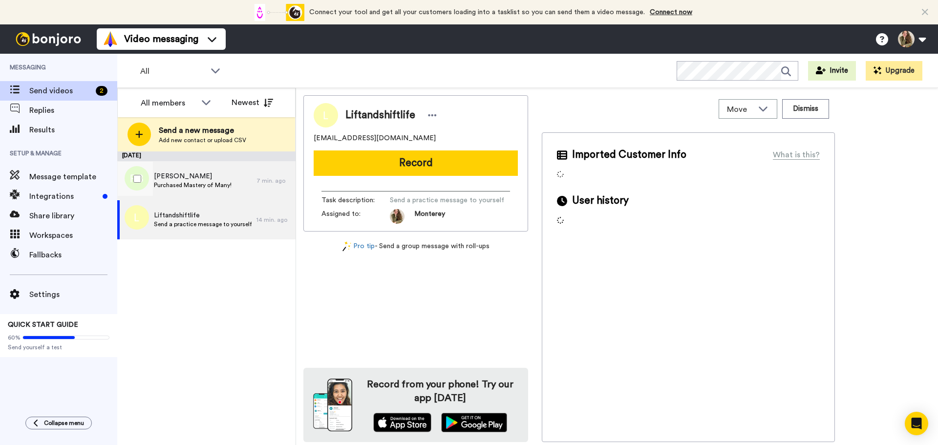
click at [240, 183] on div "[PERSON_NAME] Purchased Mastery of Many!" at bounding box center [186, 180] width 139 height 39
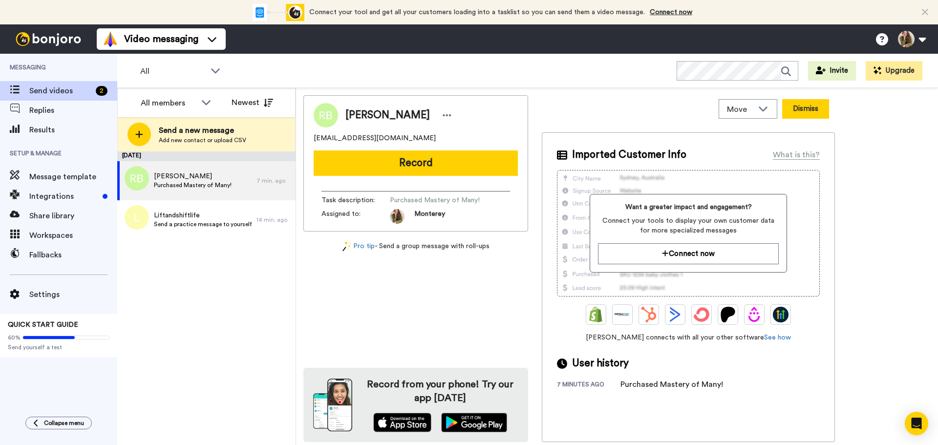
click at [816, 104] on button "Dismiss" at bounding box center [805, 109] width 47 height 20
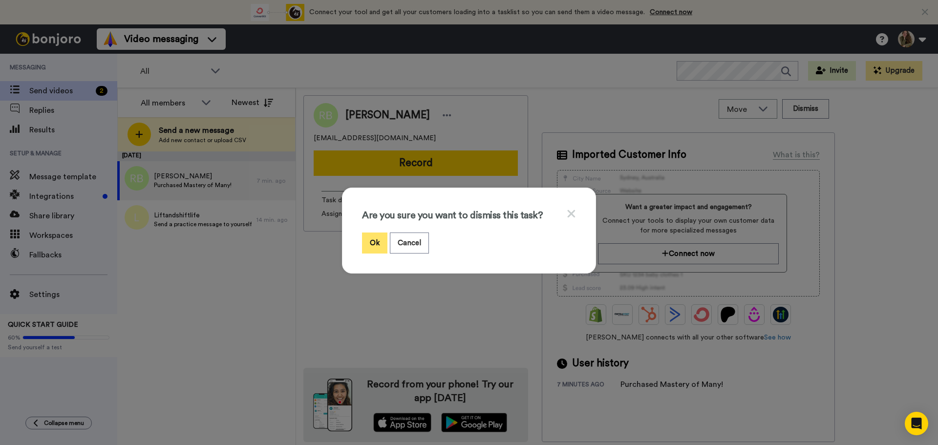
click at [372, 246] on button "Ok" at bounding box center [374, 243] width 25 height 21
